Goal: Check status

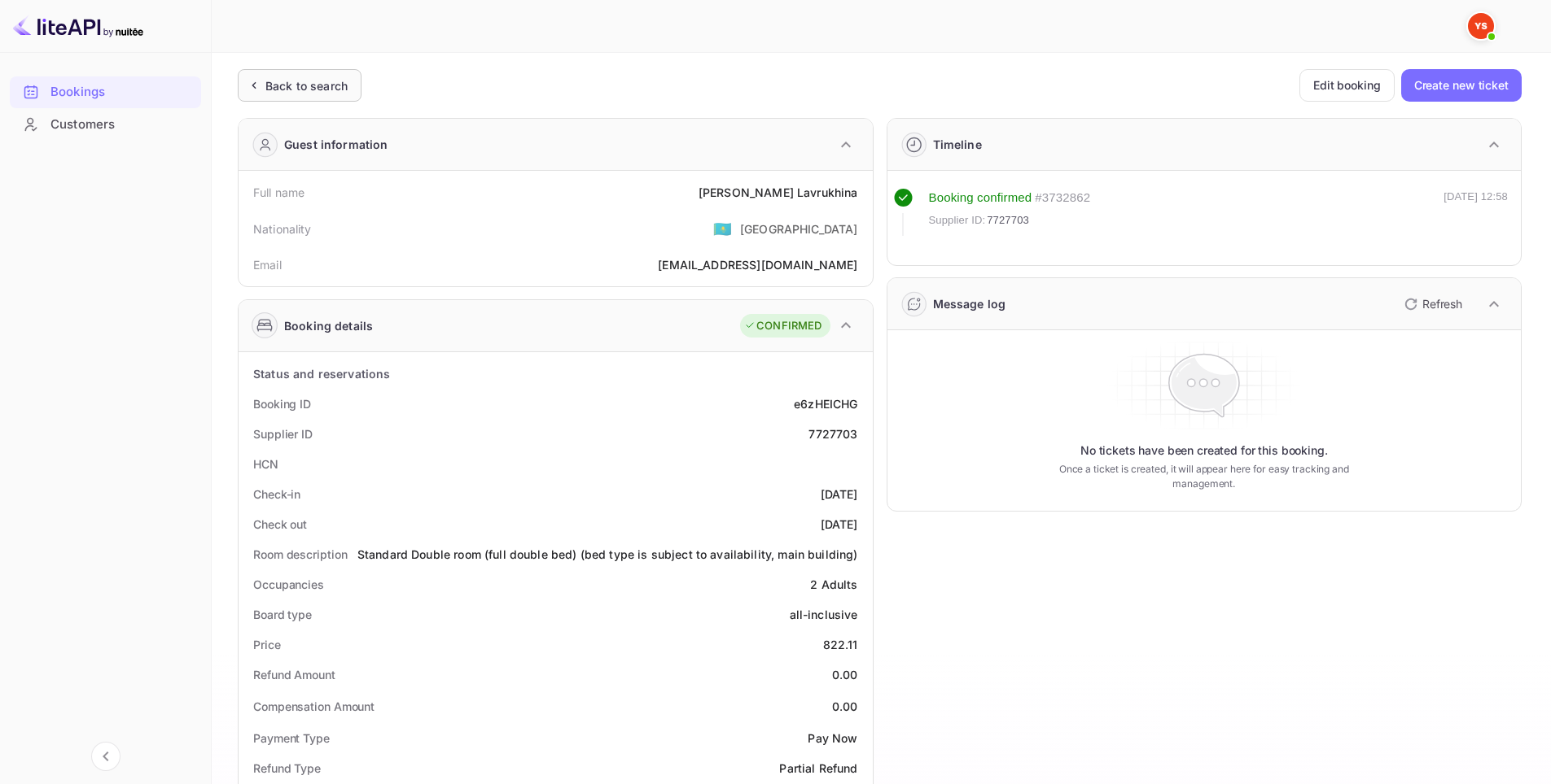
click at [312, 85] on div "Back to search" at bounding box center [306, 86] width 82 height 17
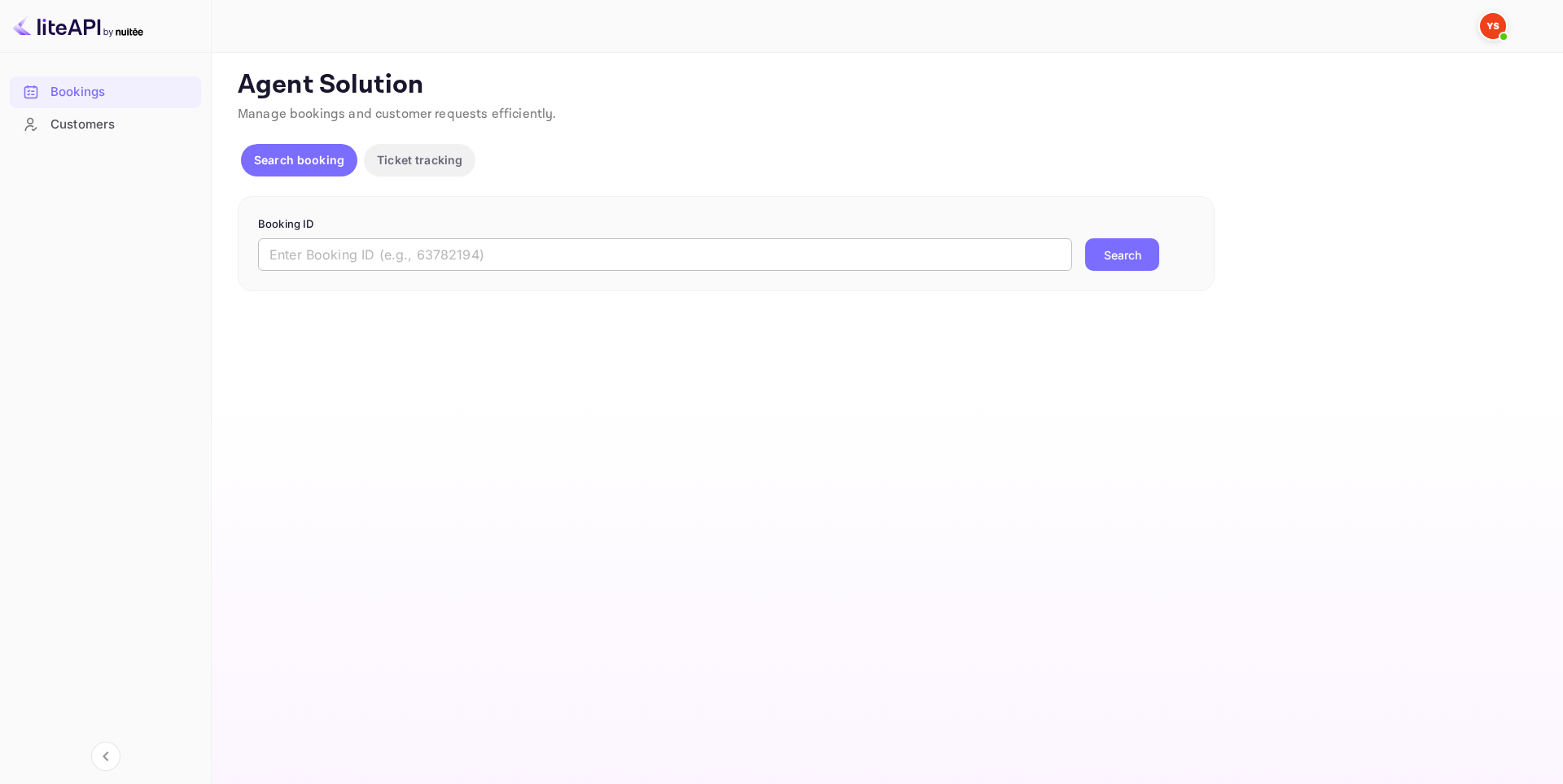
click at [455, 255] on input "text" at bounding box center [665, 254] width 814 height 33
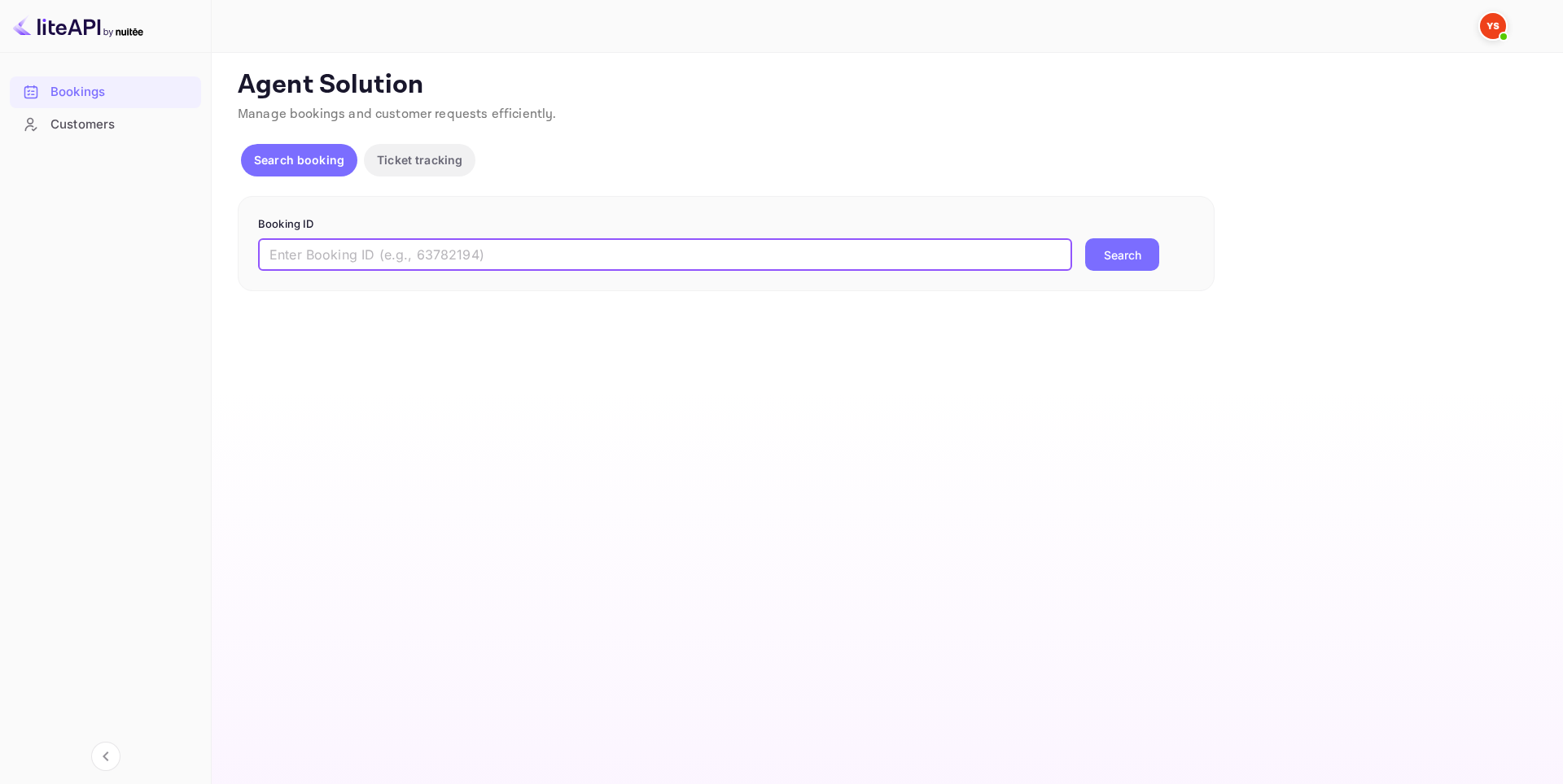
paste input "9902684"
type input "9902684"
click at [1119, 253] on button "Search" at bounding box center [1122, 254] width 75 height 33
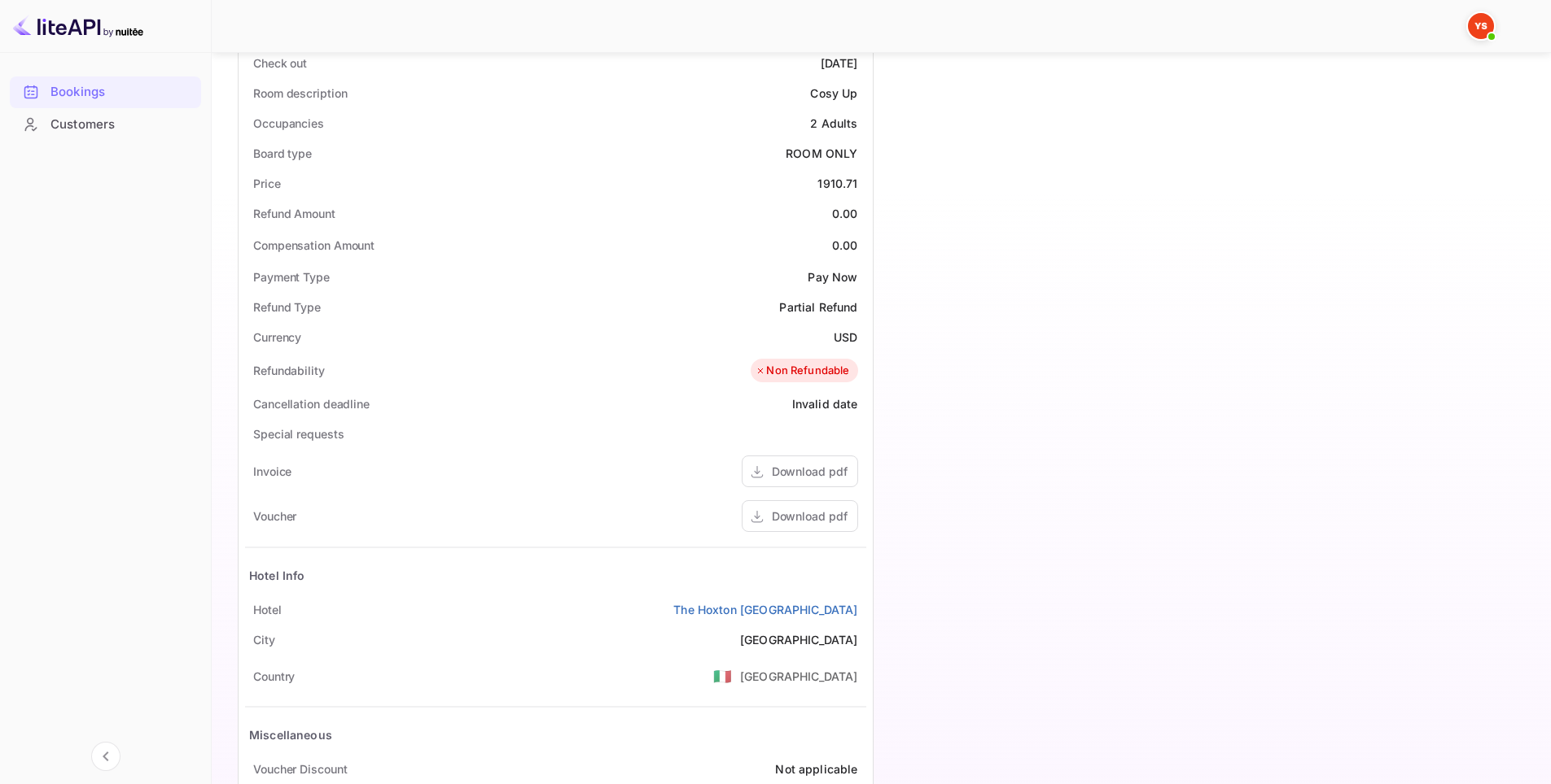
scroll to position [560, 0]
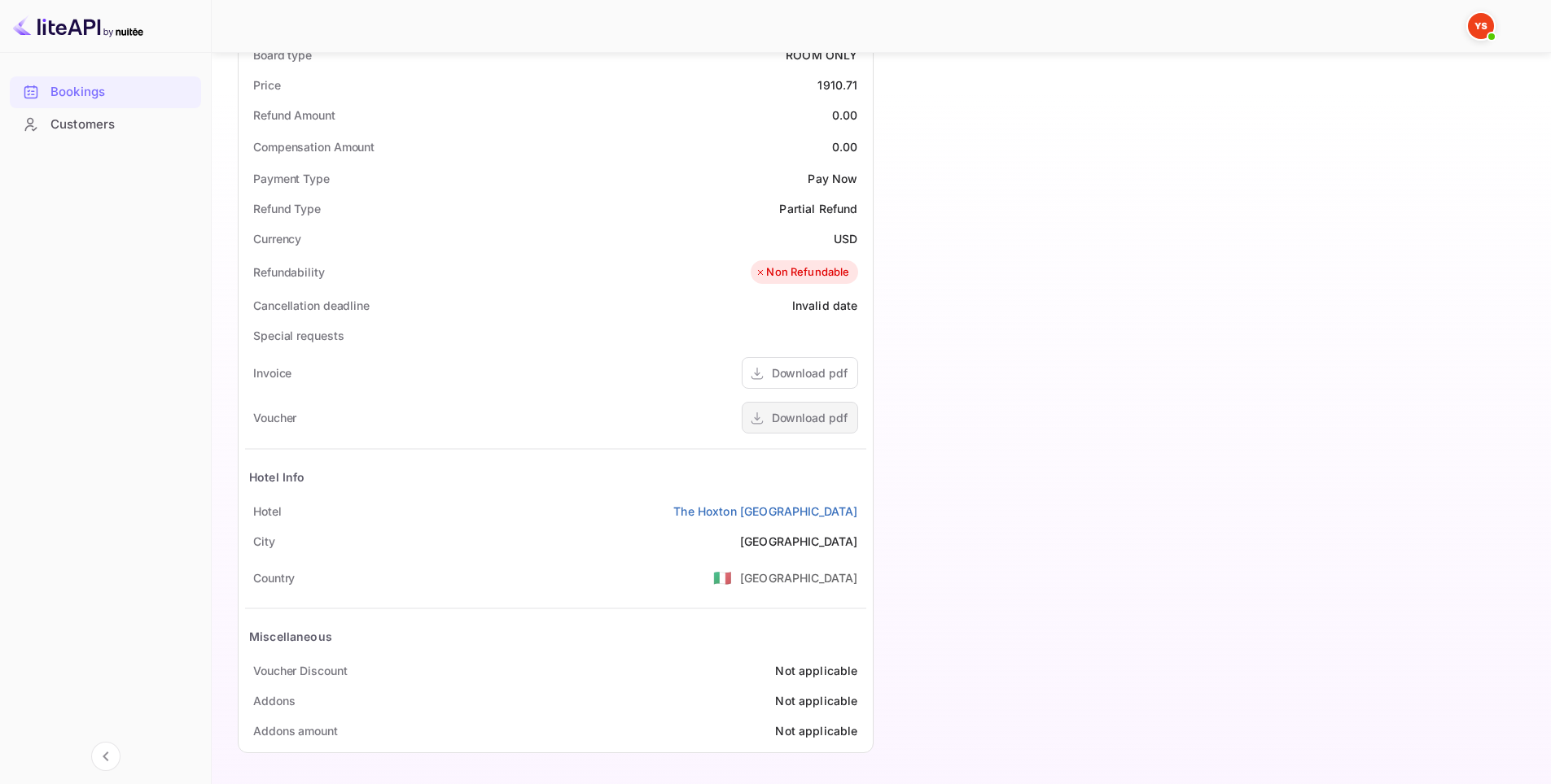
click at [810, 424] on div "Download pdf" at bounding box center [809, 418] width 75 height 17
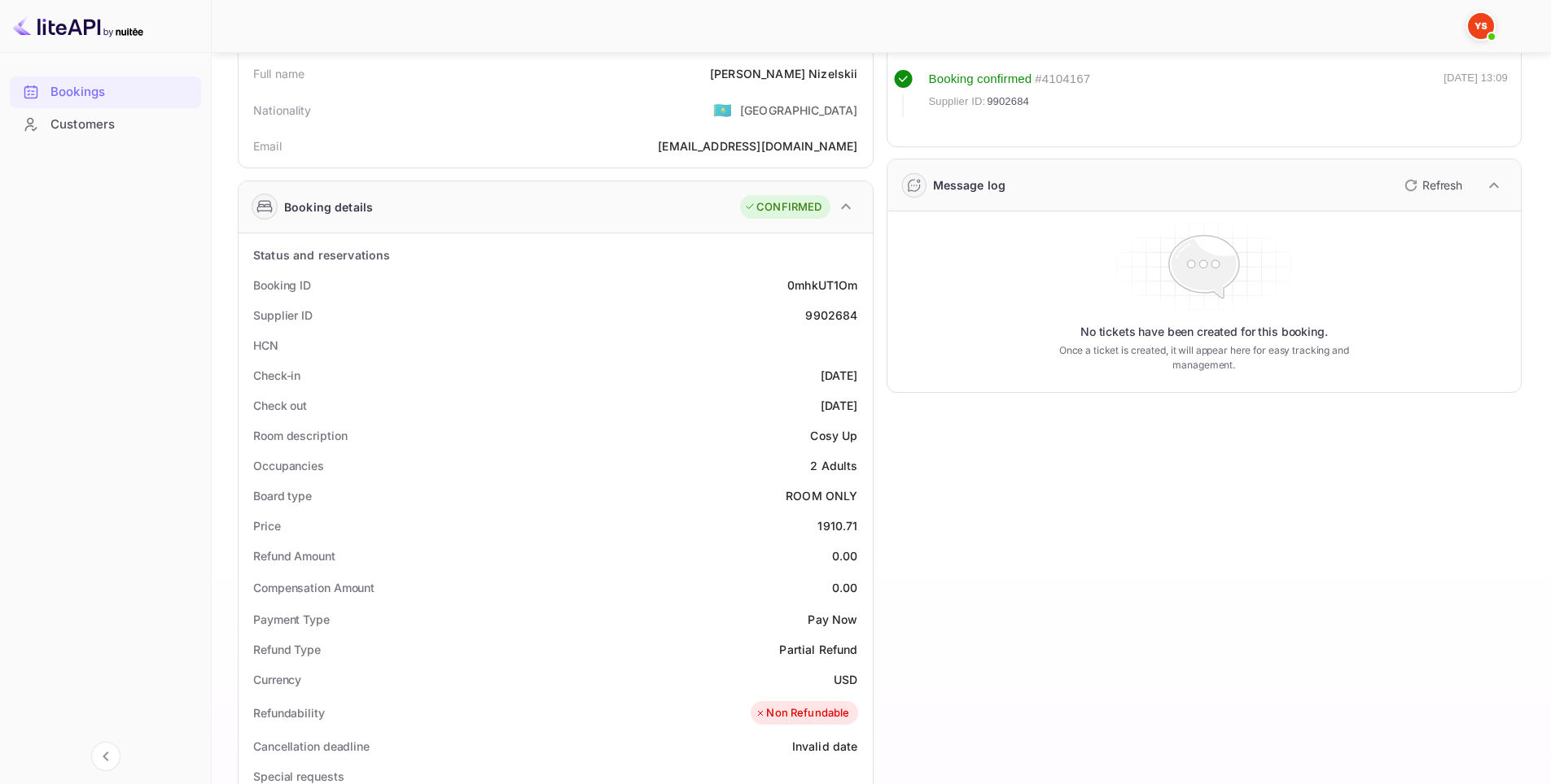
scroll to position [0, 0]
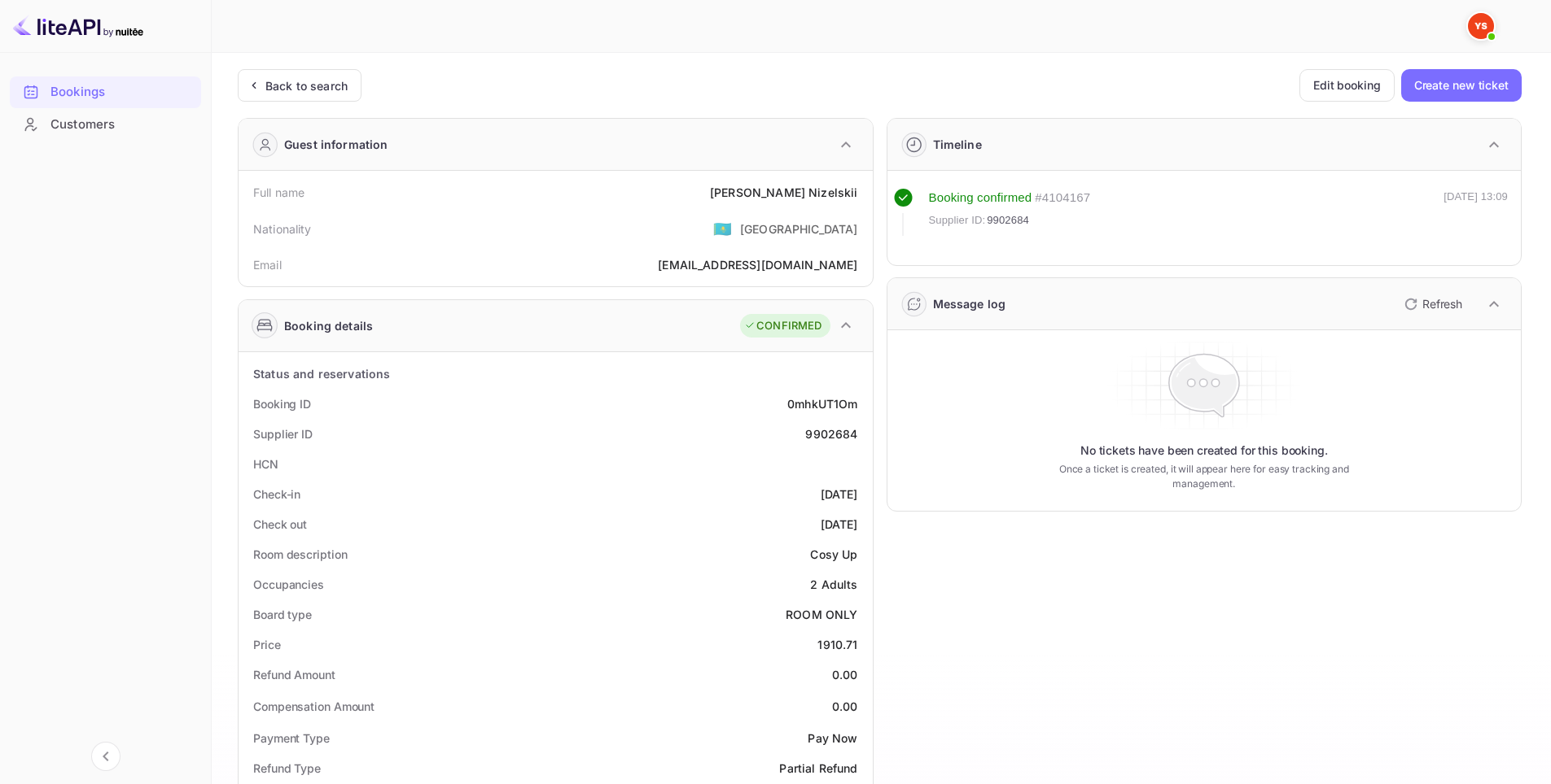
click at [824, 439] on div "9902684" at bounding box center [831, 434] width 52 height 17
copy div "9902684"
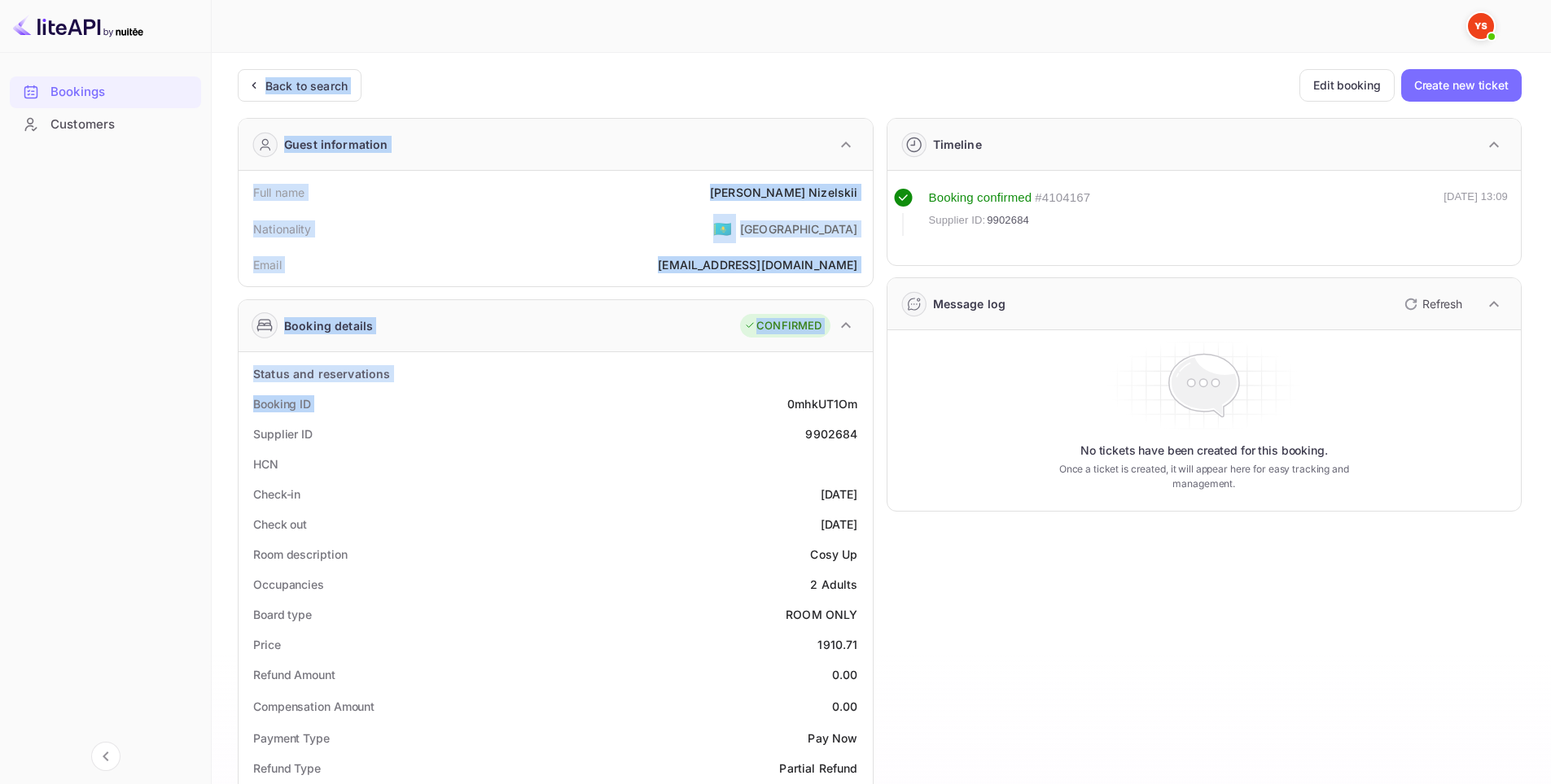
drag, startPoint x: 206, startPoint y: 189, endPoint x: 701, endPoint y: 389, distance: 533.9
click at [701, 388] on div "Bookings Customers Now you can check your travel website directly from the link…" at bounding box center [775, 672] width 1551 height 1345
click at [384, 196] on div "Full name [PERSON_NAME]" at bounding box center [555, 192] width 621 height 30
click at [229, 193] on div "Unsaved Changes Ticket Affiliate URL [URL][DOMAIN_NAME] Business partner name N…" at bounding box center [871, 689] width 1320 height 1272
click at [243, 194] on div "Full name [PERSON_NAME] Nationality 🇰🇿 [DEMOGRAPHIC_DATA] Email [EMAIL_ADDRESS]…" at bounding box center [555, 229] width 634 height 115
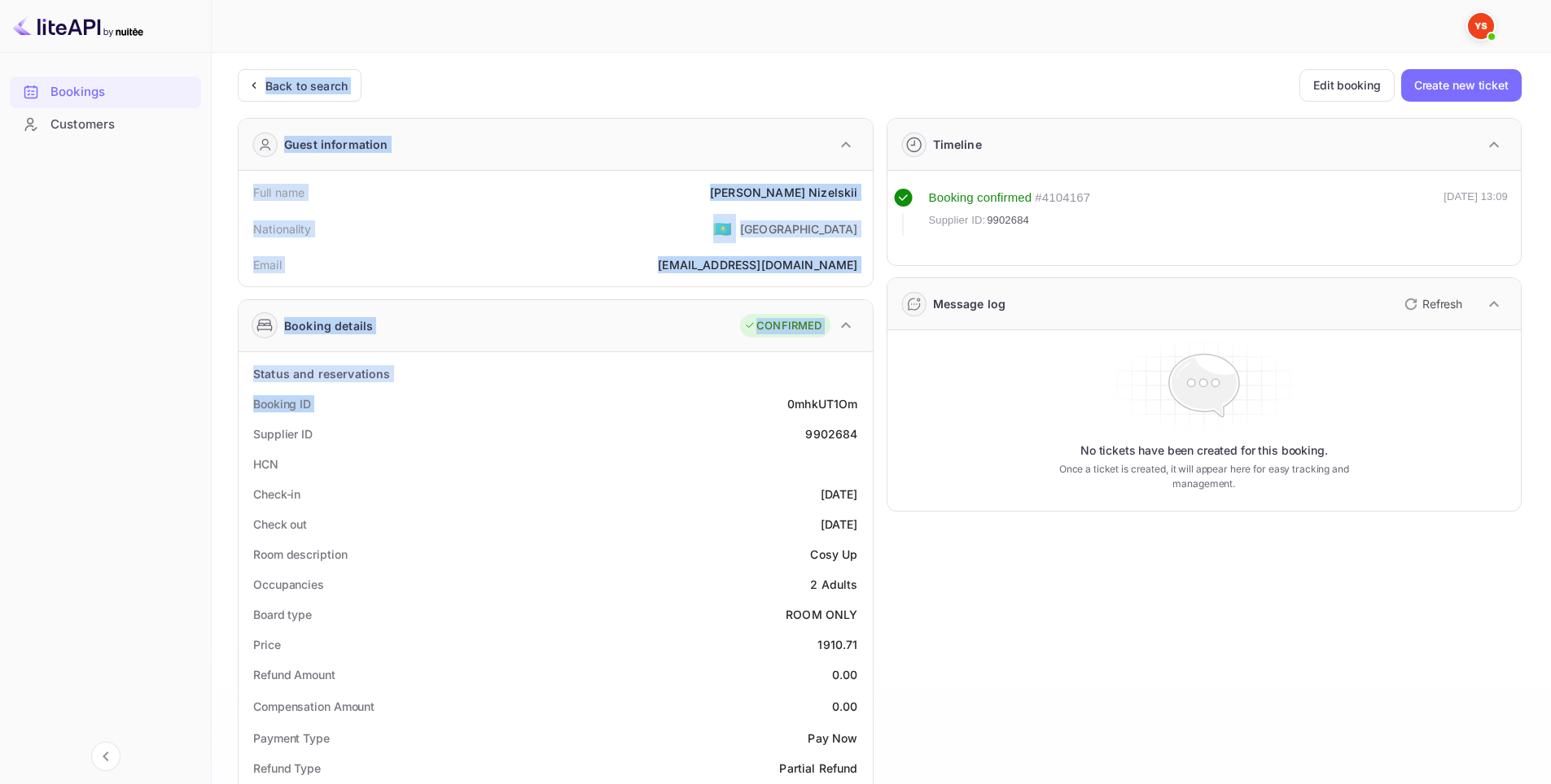
click at [247, 192] on div "Full name [PERSON_NAME]" at bounding box center [555, 192] width 621 height 30
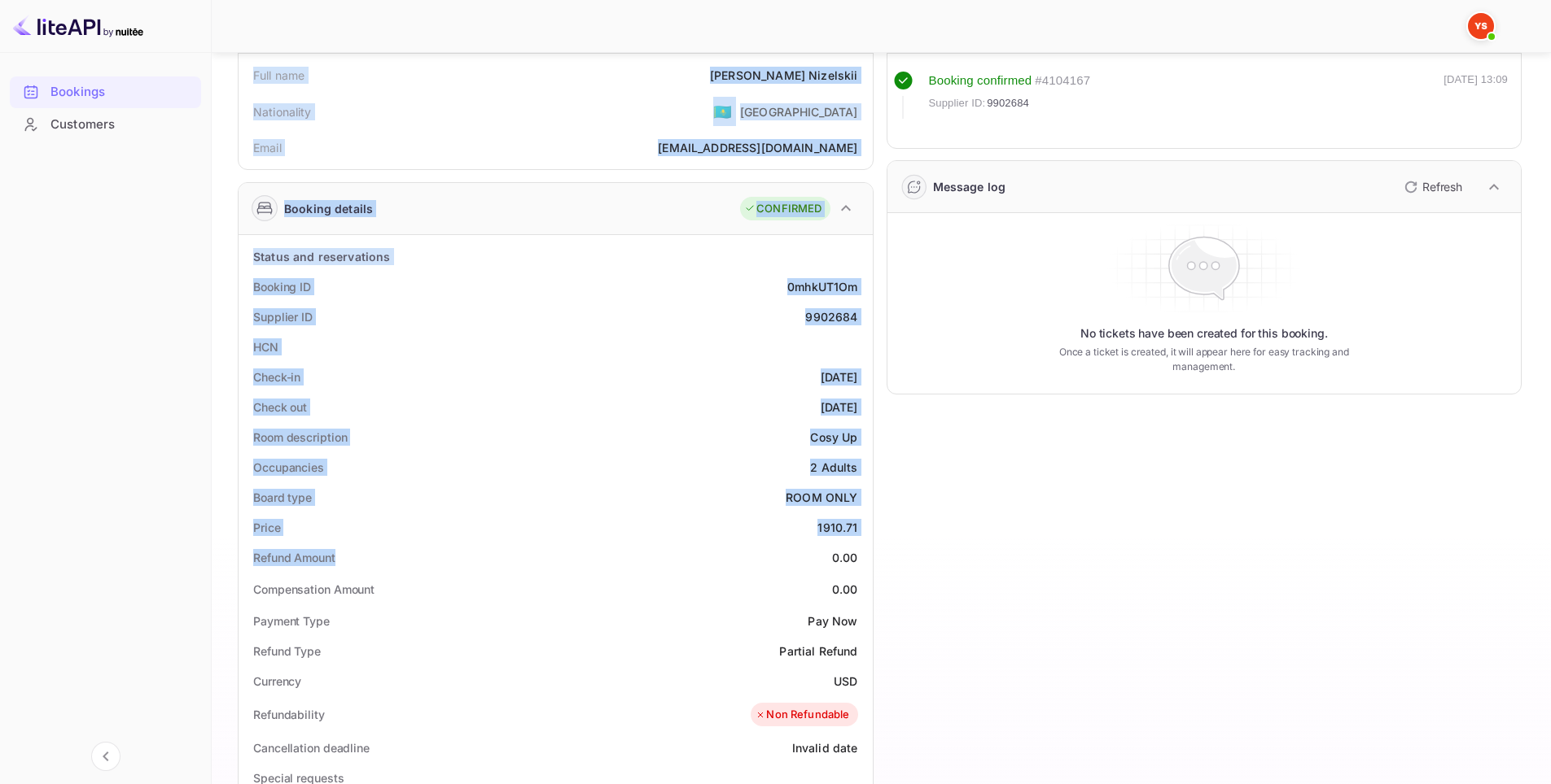
scroll to position [488, 0]
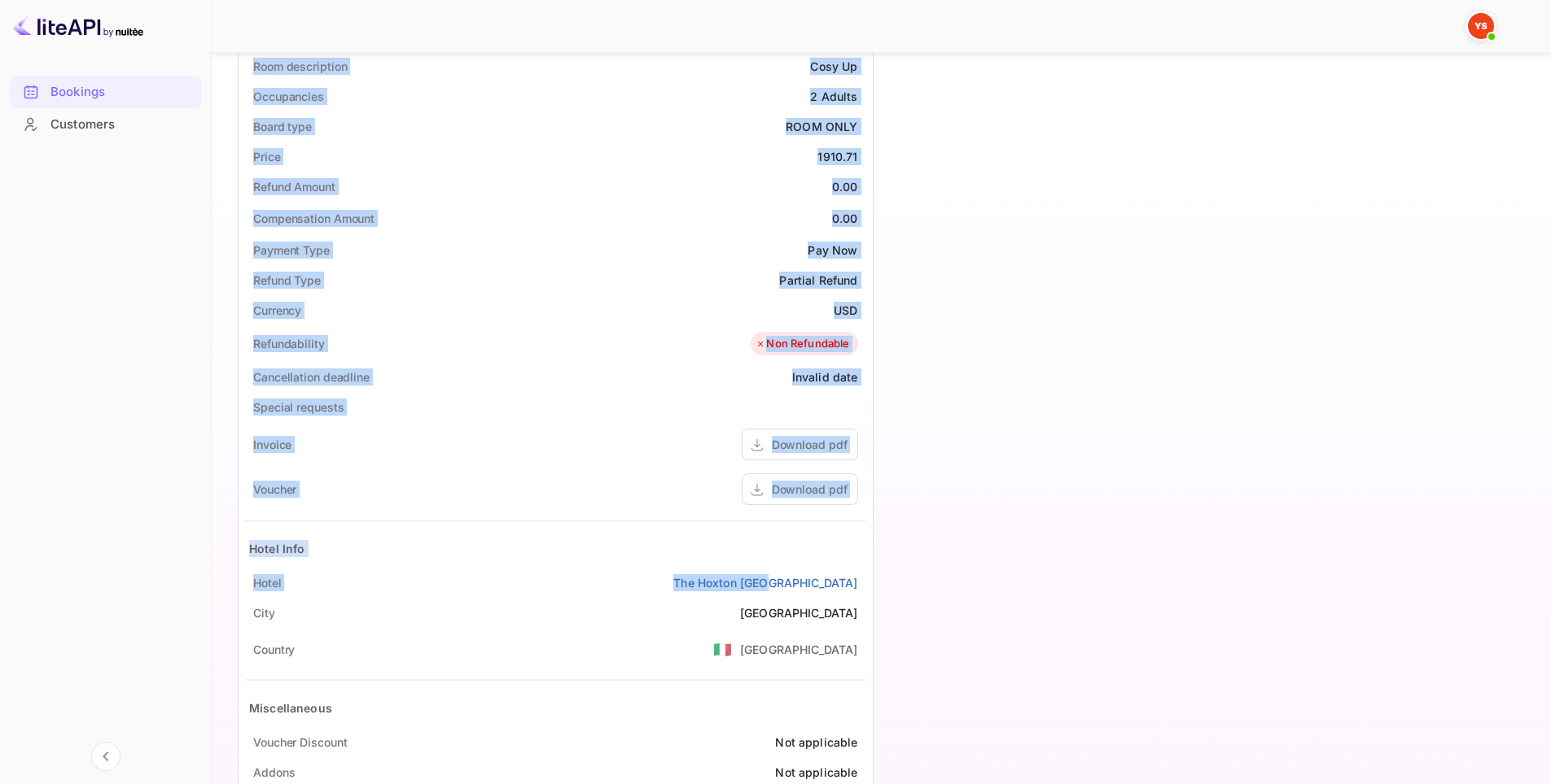
drag, startPoint x: 239, startPoint y: 189, endPoint x: 863, endPoint y: 588, distance: 740.7
click at [863, 588] on div "Guest information Full name [PERSON_NAME] Nationality 🇰🇿 [DEMOGRAPHIC_DATA] Ema…" at bounding box center [549, 226] width 648 height 1220
copy div "Full name [PERSON_NAME] Nationality 🇰🇿 [DEMOGRAPHIC_DATA] Email [EMAIL_ADDRESS]…"
